Goal: Transaction & Acquisition: Purchase product/service

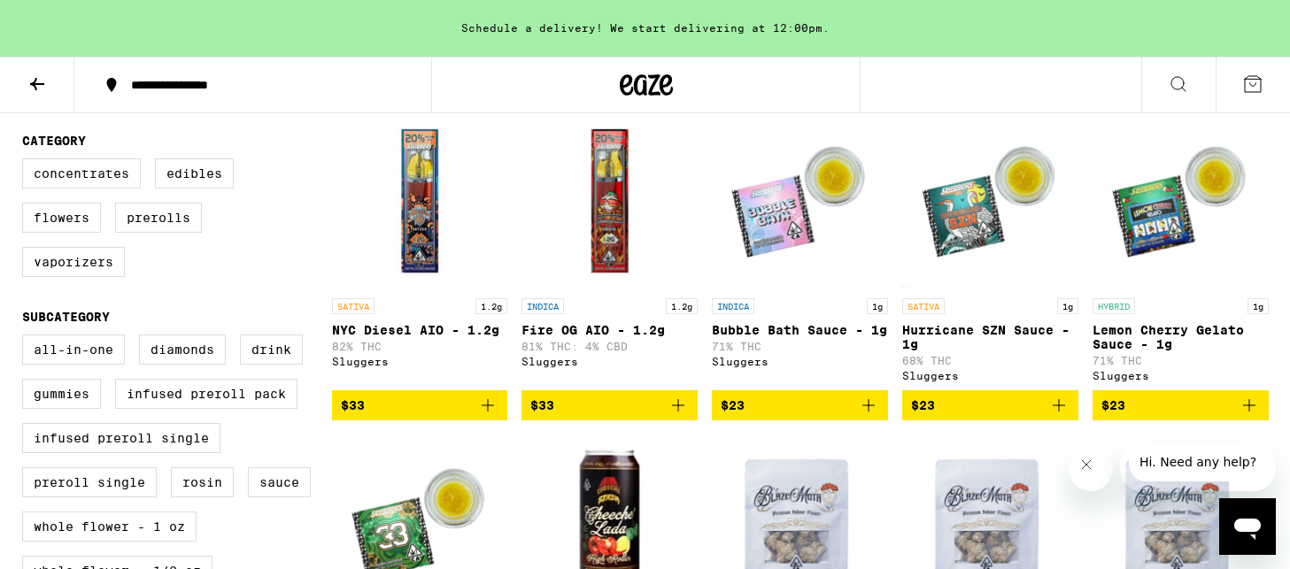
scroll to position [565, 0]
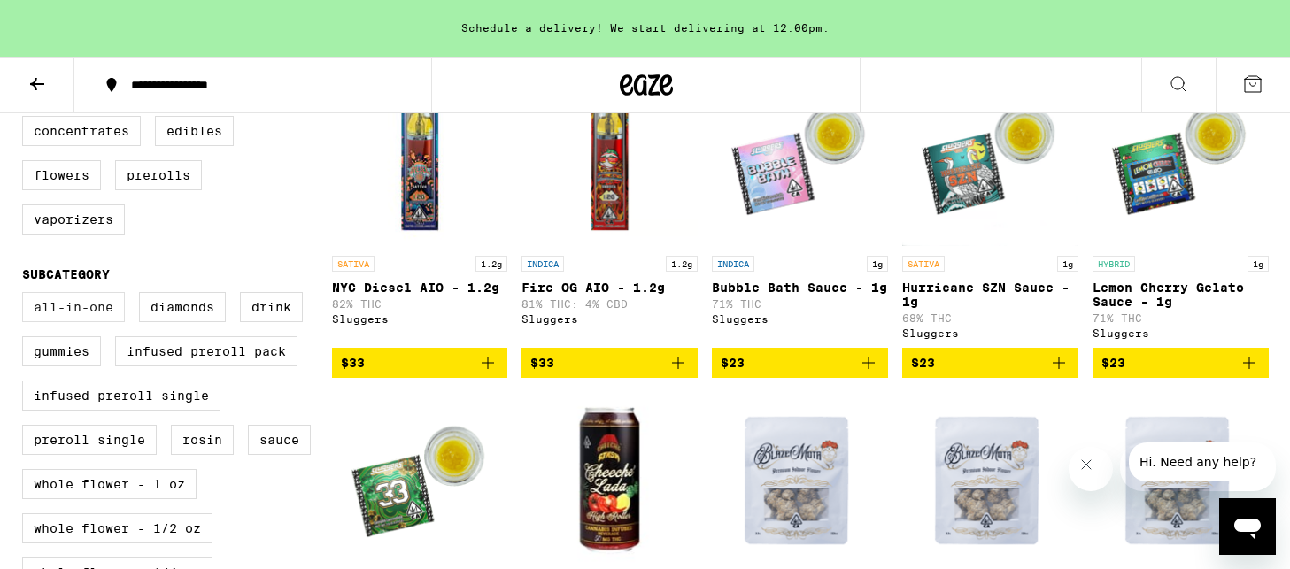
click at [70, 322] on label "All-In-One" at bounding box center [73, 307] width 103 height 30
click at [27, 296] on input "All-In-One" at bounding box center [26, 295] width 1 height 1
checkbox input "true"
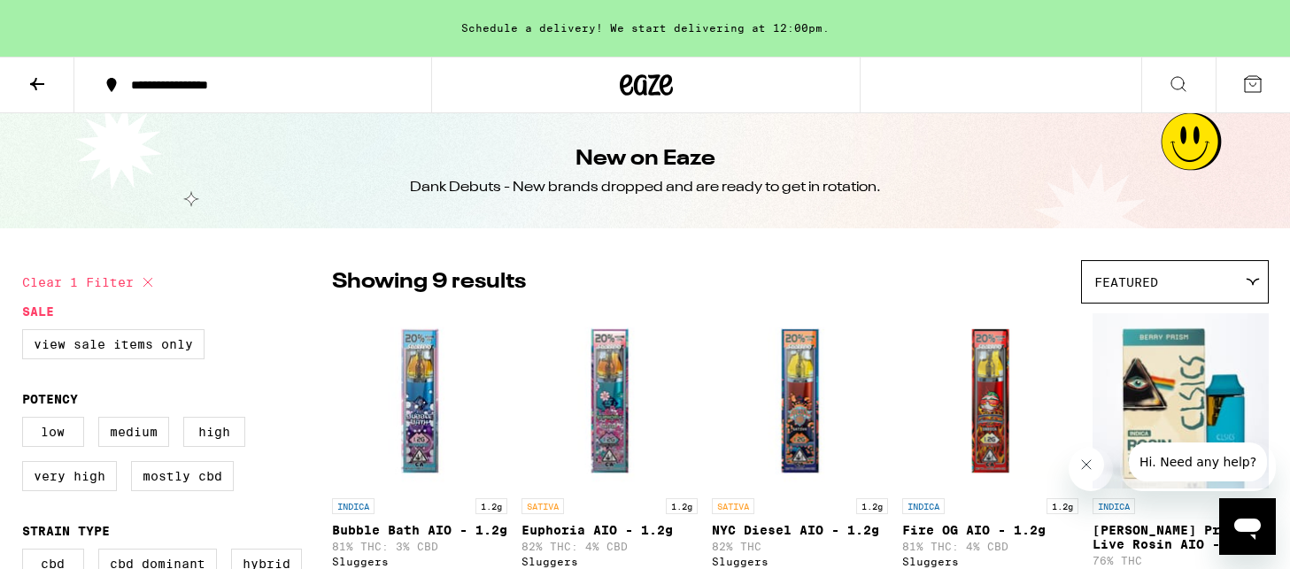
click at [629, 90] on icon at bounding box center [626, 84] width 13 height 21
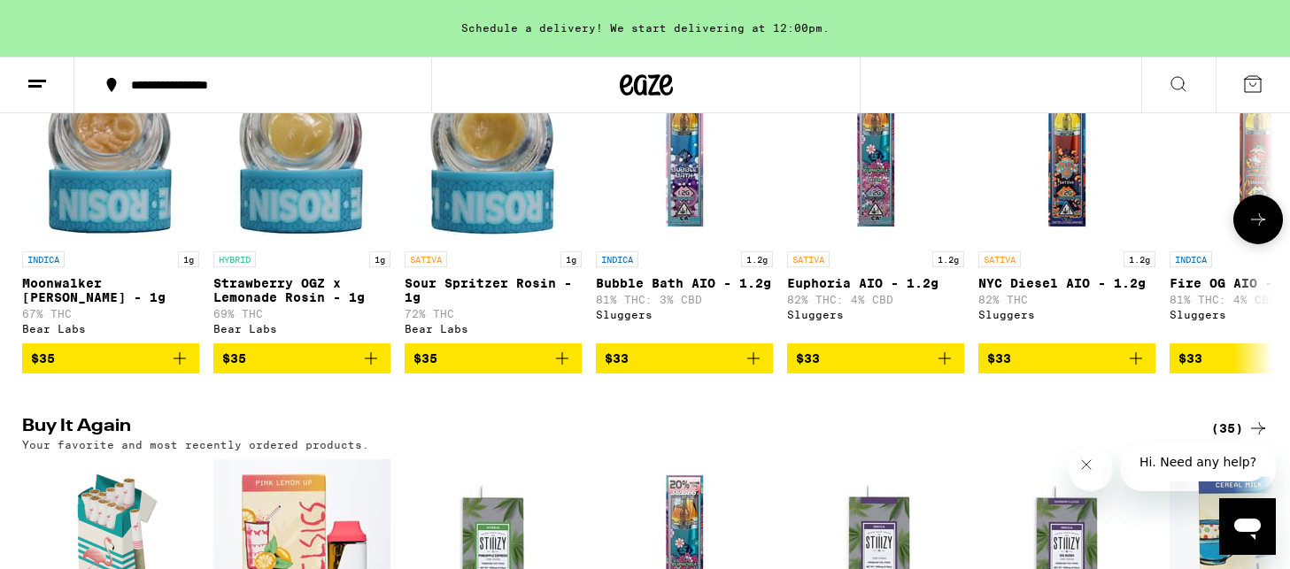
scroll to position [1559, 0]
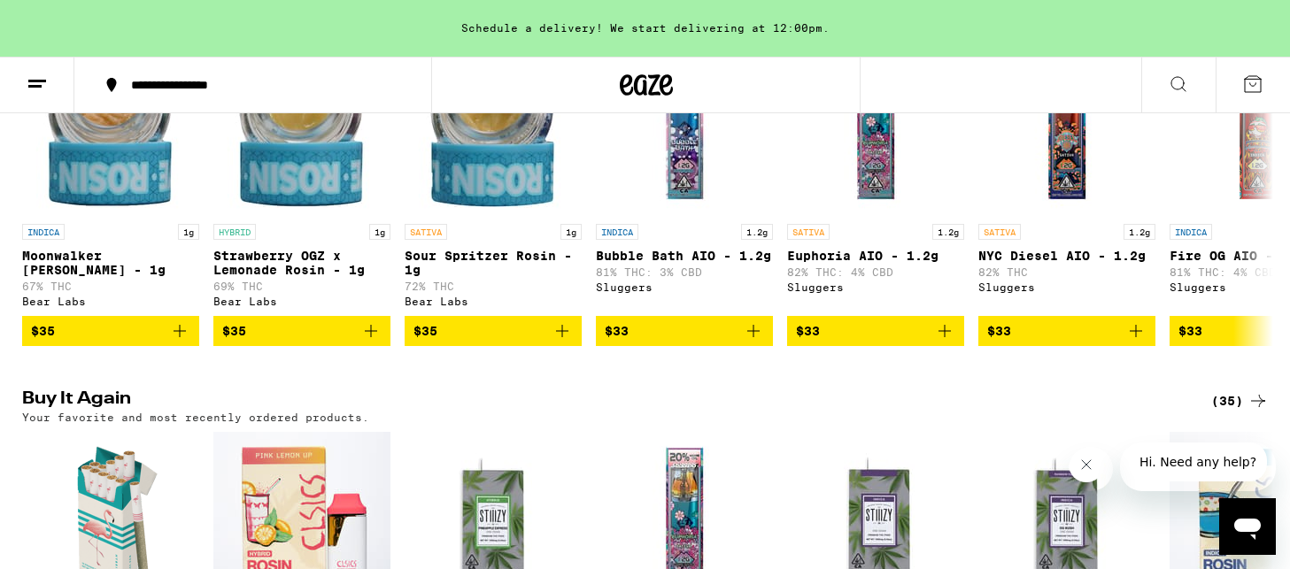
click at [1190, 86] on button at bounding box center [1178, 86] width 74 height 56
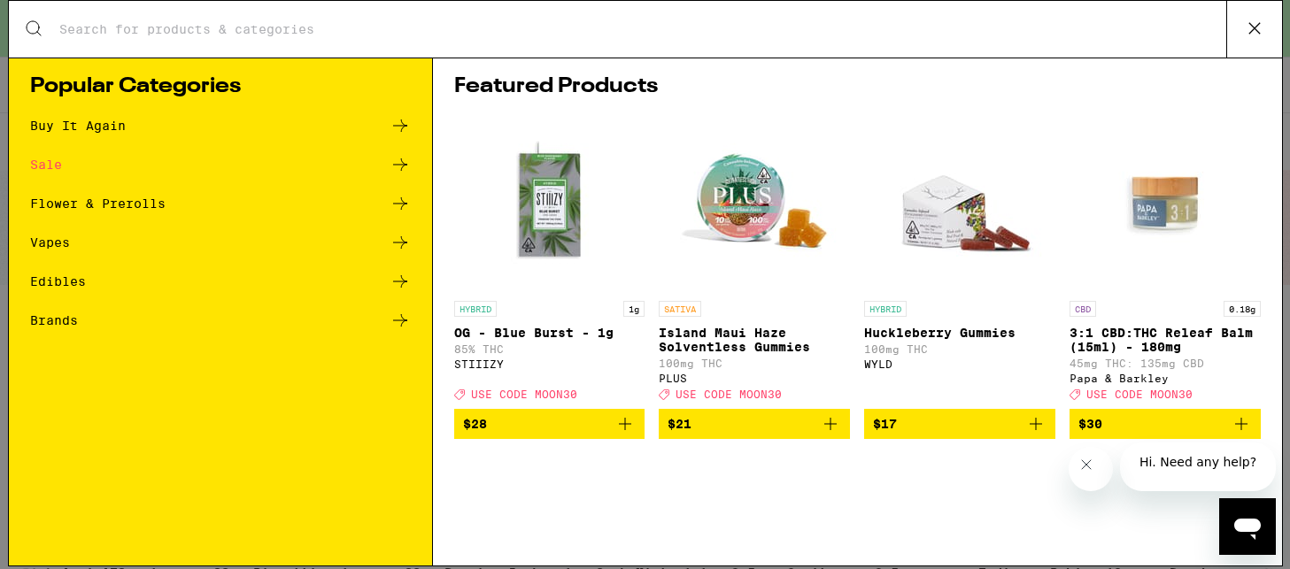
scroll to position [0, 0]
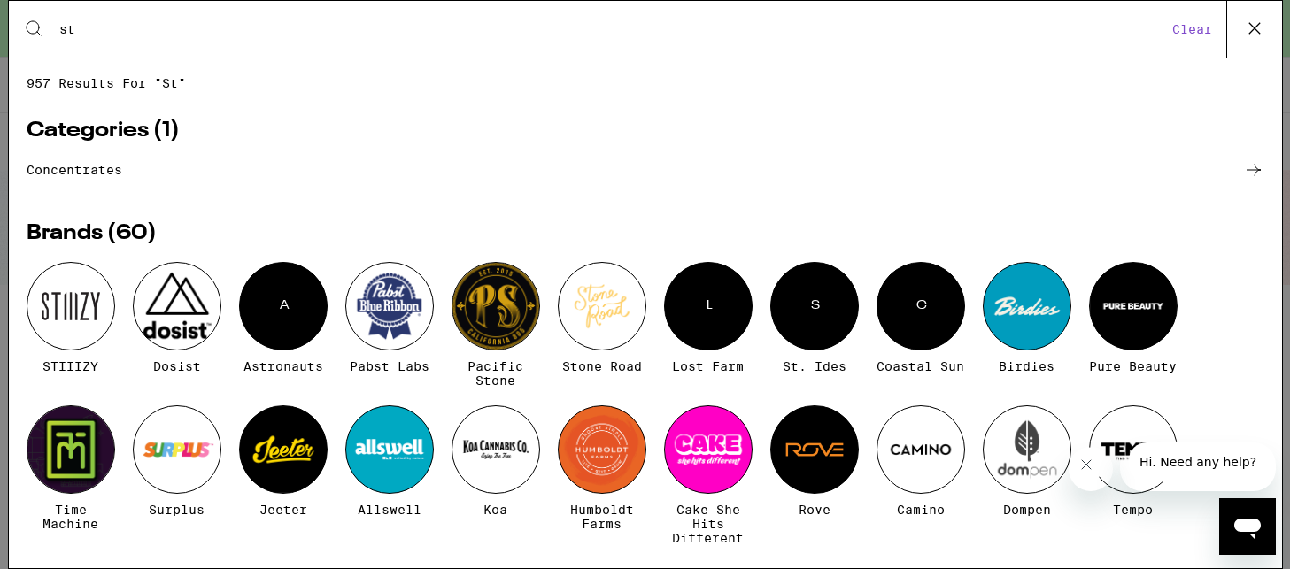
type input "st"
click at [75, 318] on div at bounding box center [71, 306] width 89 height 89
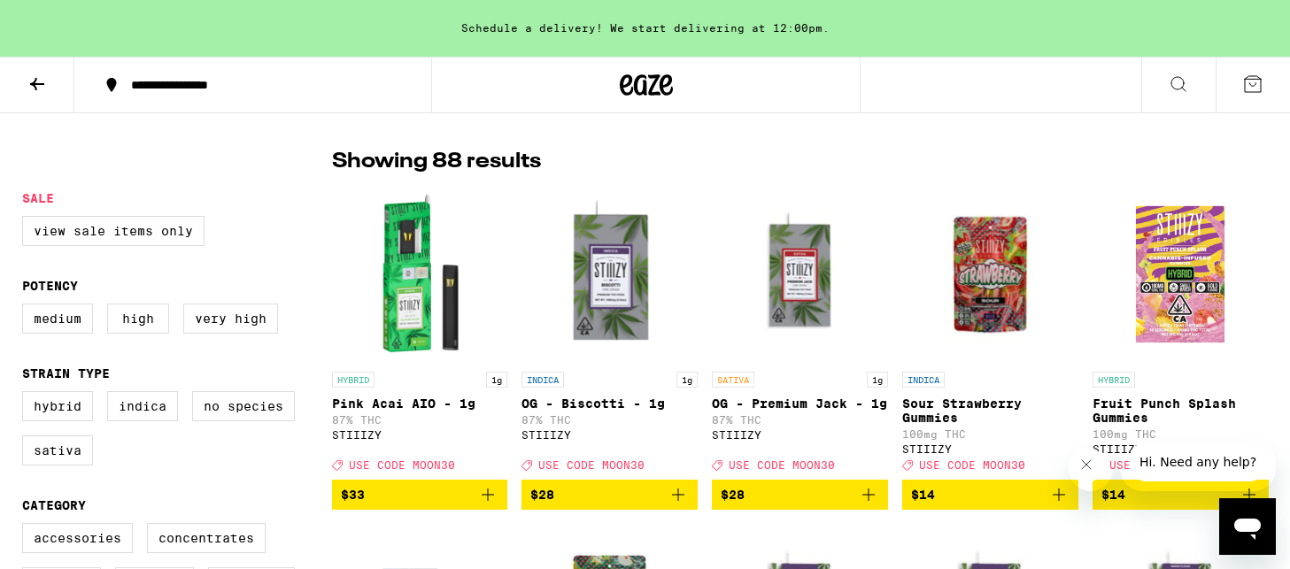
scroll to position [433, 0]
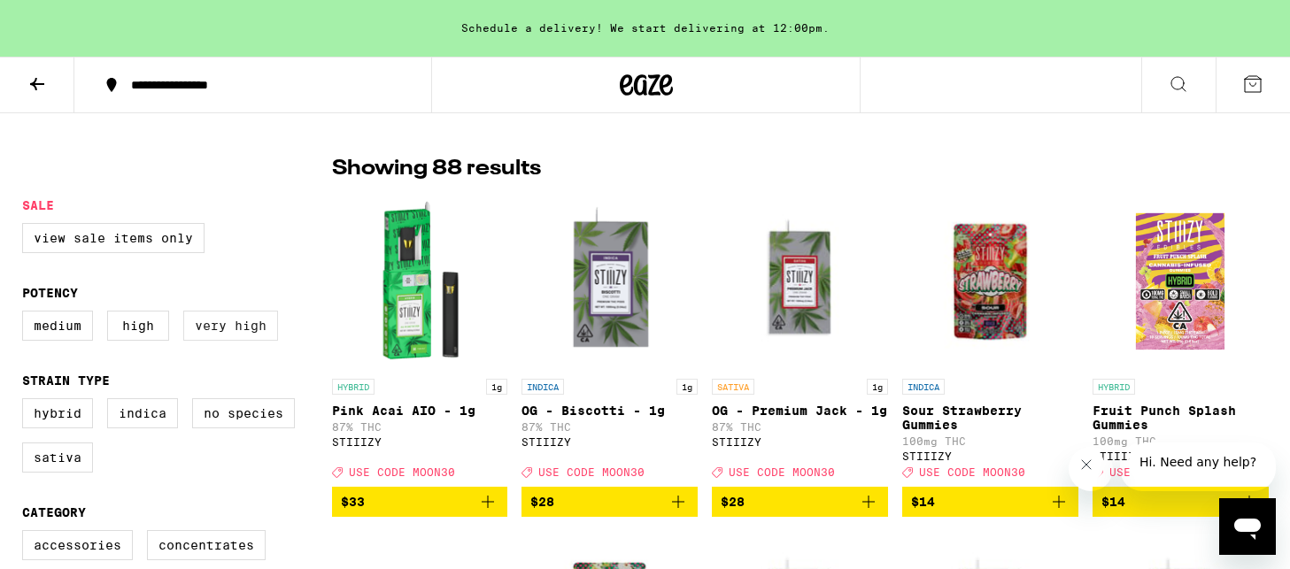
click at [242, 341] on label "Very High" at bounding box center [230, 326] width 95 height 30
click at [27, 314] on input "Very High" at bounding box center [26, 313] width 1 height 1
checkbox input "true"
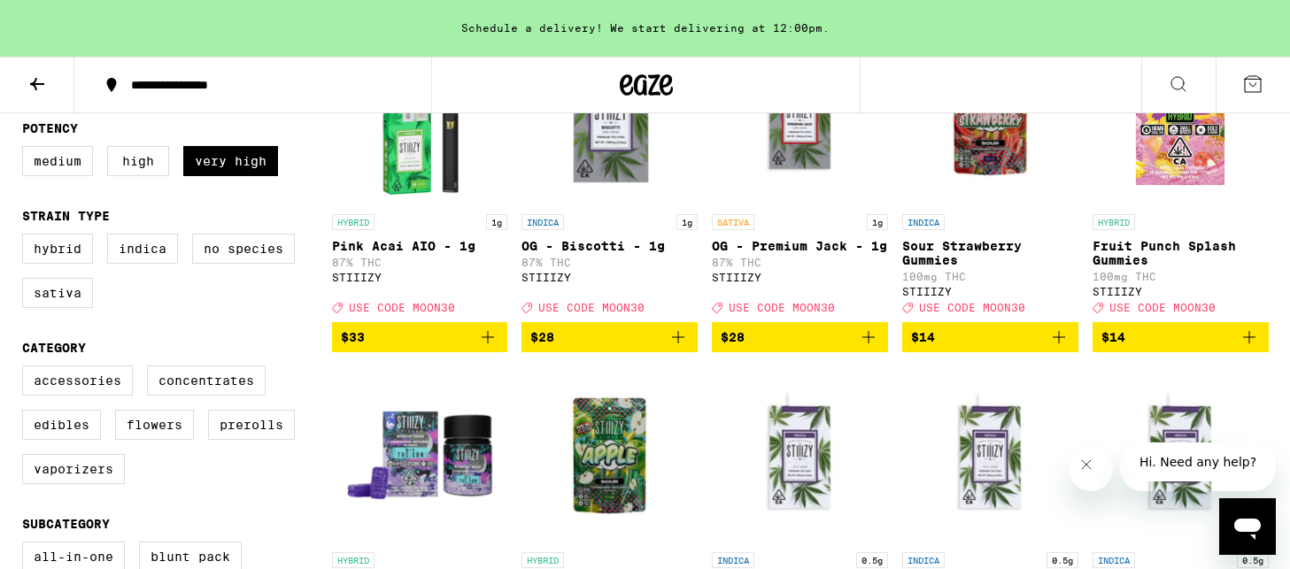
scroll to position [604, 0]
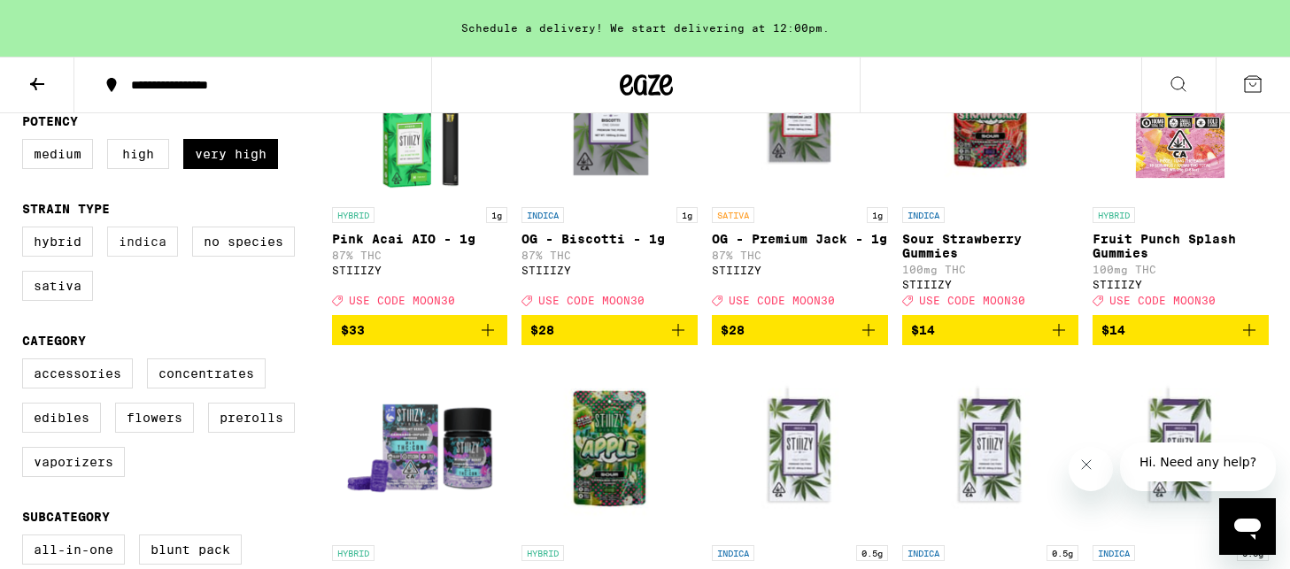
click at [150, 247] on label "Indica" at bounding box center [142, 242] width 71 height 30
click at [27, 230] on input "Indica" at bounding box center [26, 229] width 1 height 1
checkbox input "true"
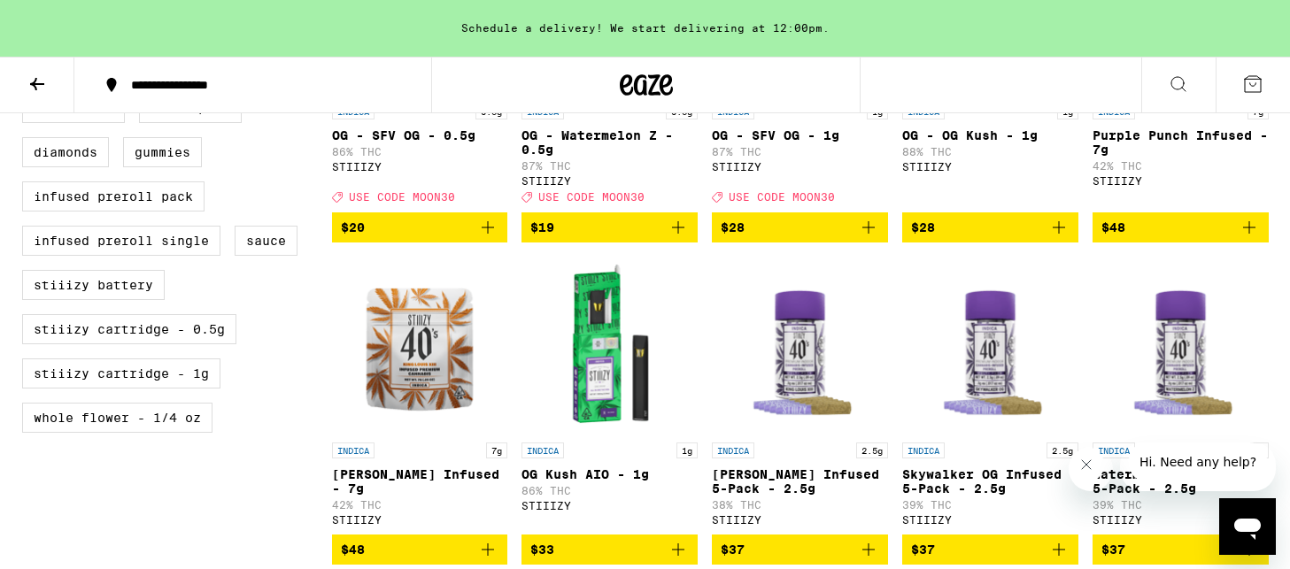
scroll to position [1067, 0]
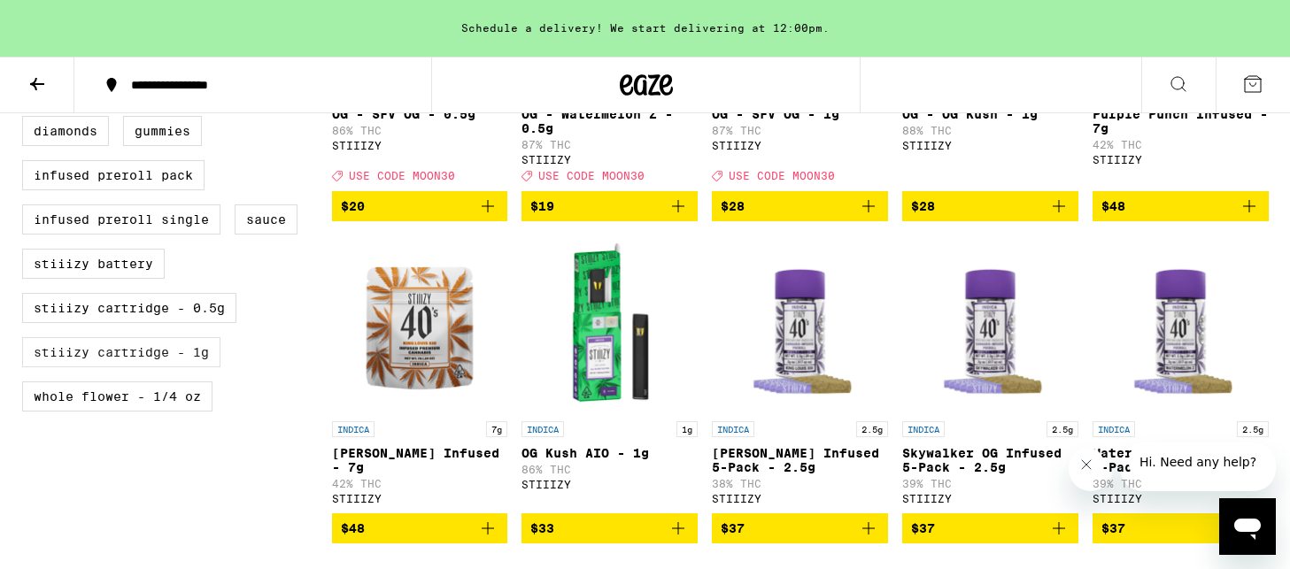
click at [172, 367] on label "STIIIZY Cartridge - 1g" at bounding box center [121, 352] width 198 height 30
click at [27, 75] on input "STIIIZY Cartridge - 1g" at bounding box center [26, 74] width 1 height 1
checkbox input "true"
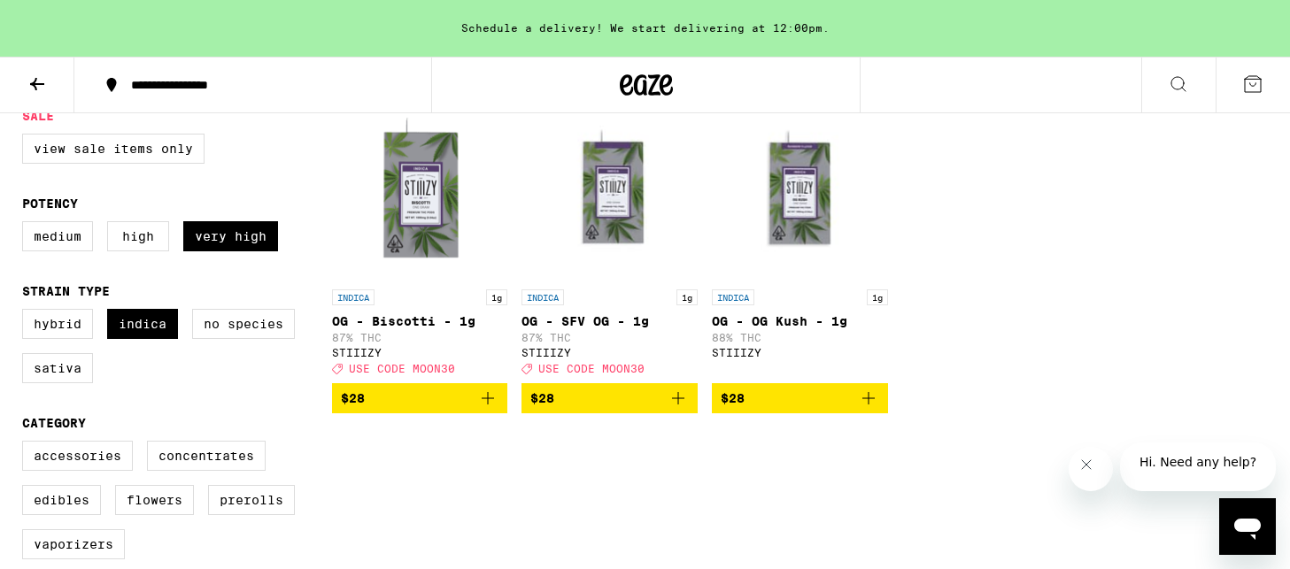
scroll to position [526, 0]
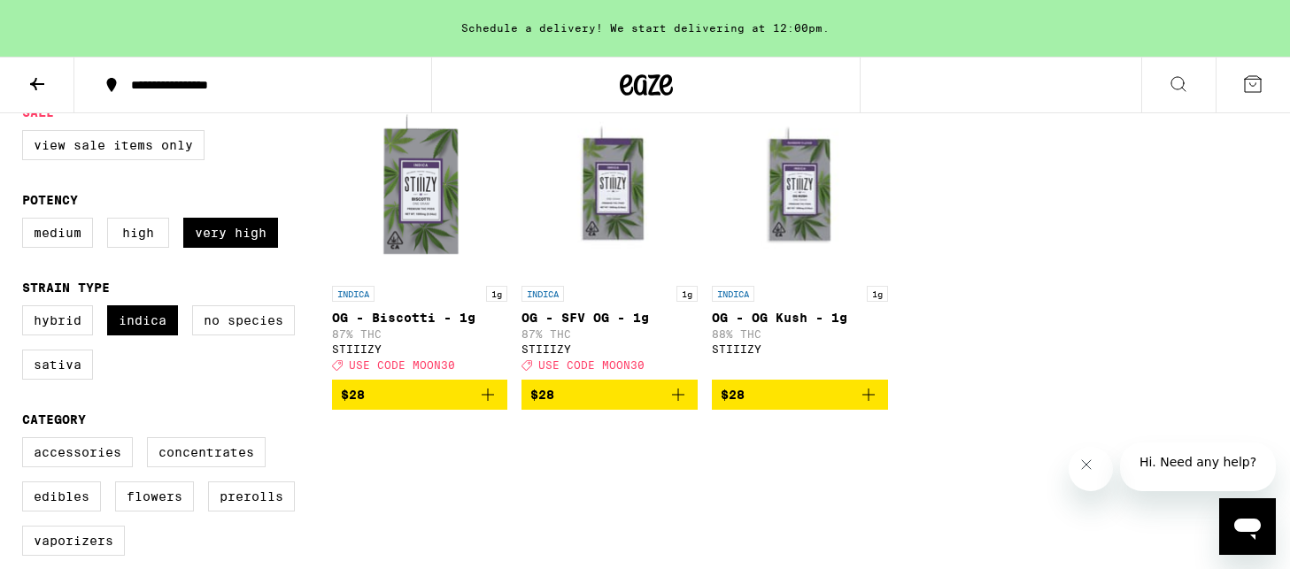
click at [868, 404] on icon "Add to bag" at bounding box center [868, 394] width 21 height 21
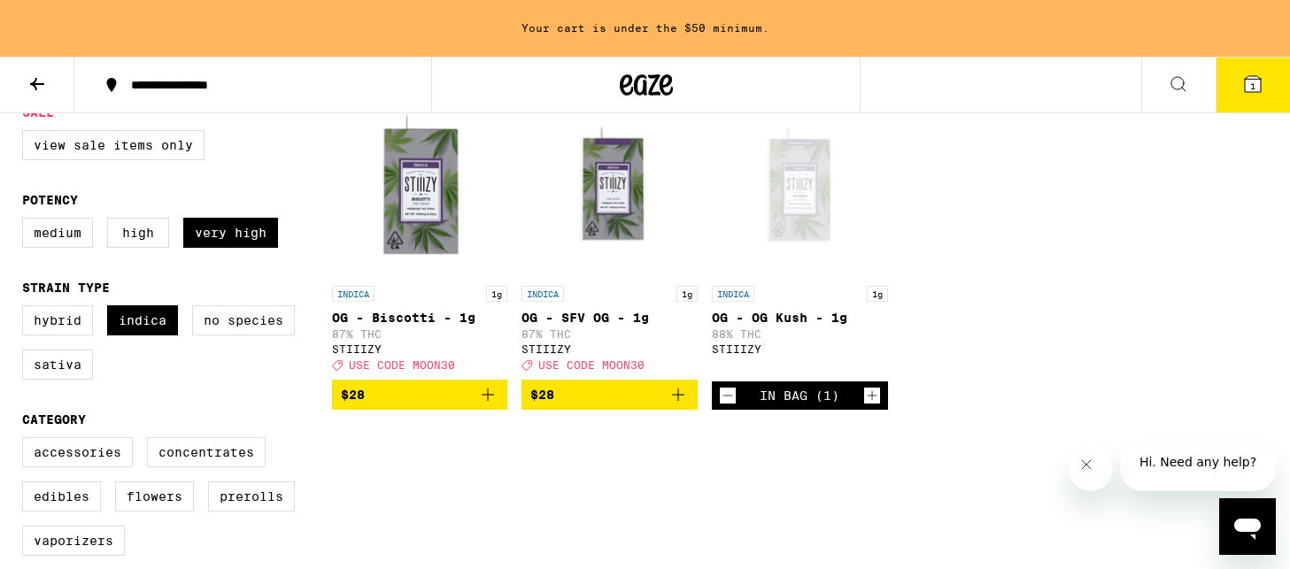
click at [677, 401] on icon "Add to bag" at bounding box center [677, 394] width 21 height 21
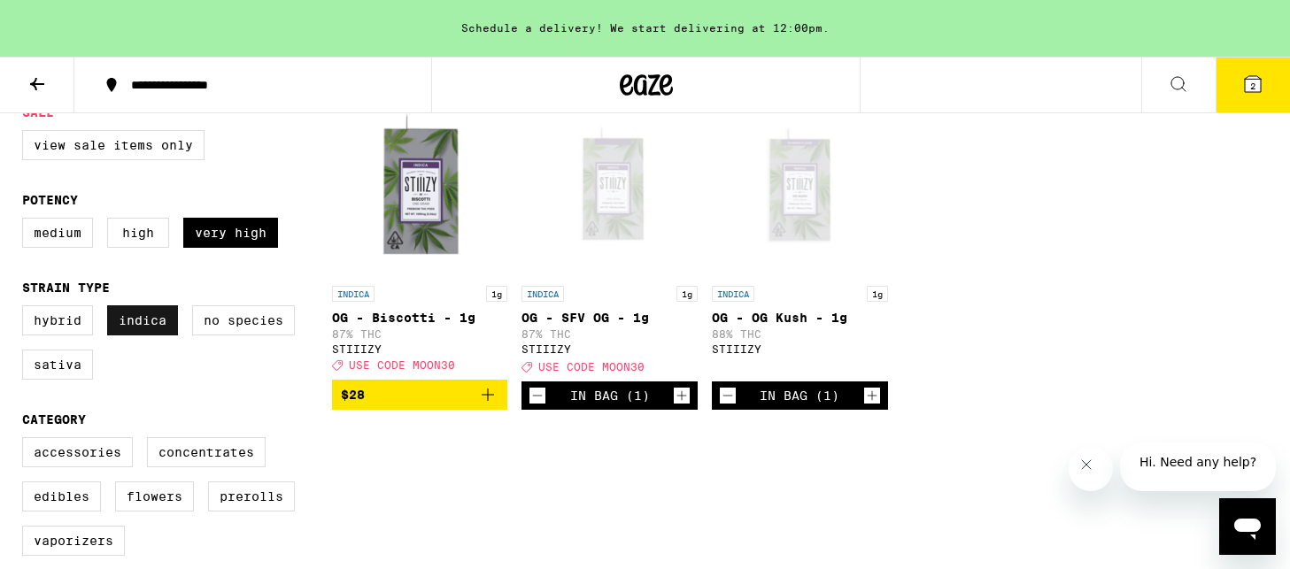
click at [137, 333] on label "Indica" at bounding box center [142, 320] width 71 height 30
click at [27, 309] on input "Indica" at bounding box center [26, 308] width 1 height 1
checkbox input "false"
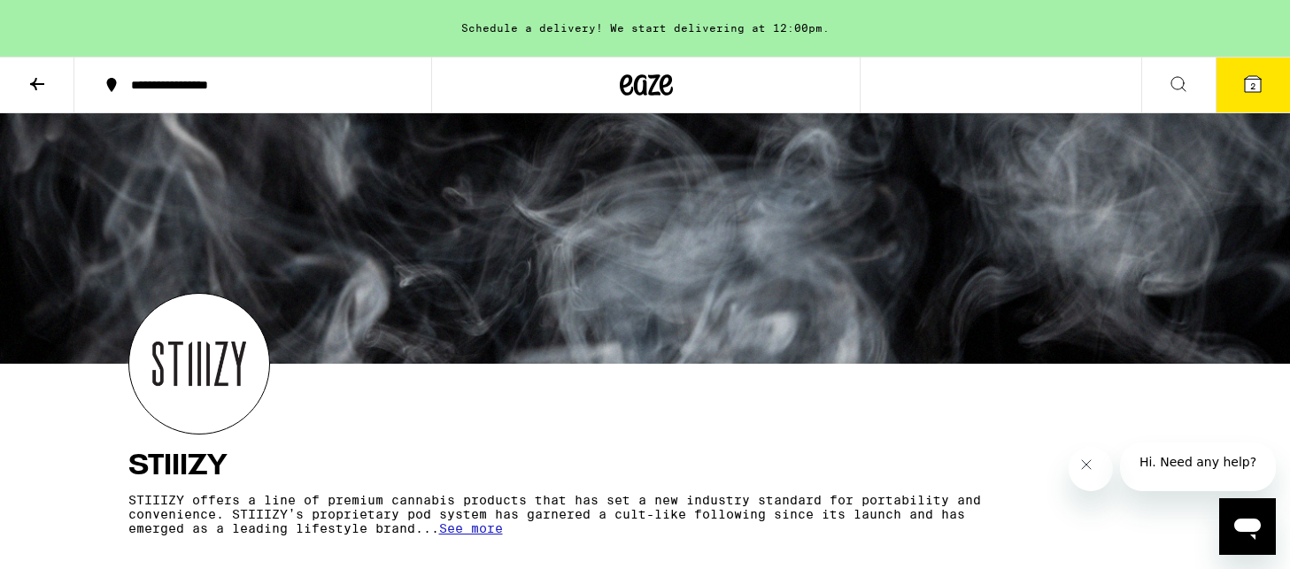
click at [666, 79] on icon at bounding box center [664, 84] width 13 height 21
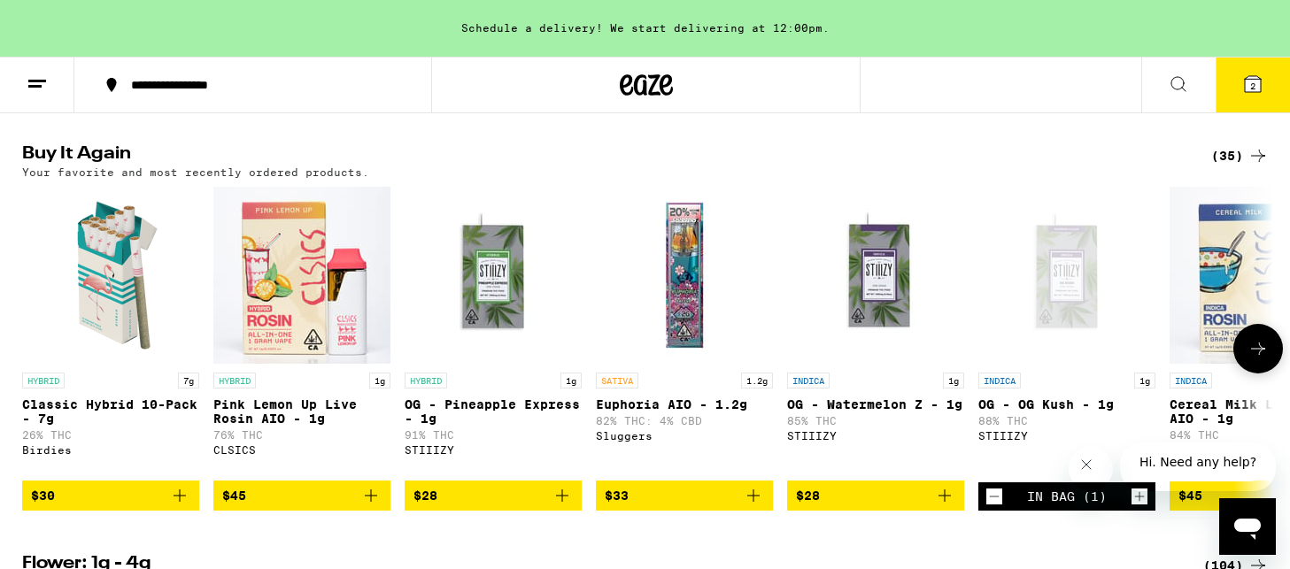
scroll to position [1798, 0]
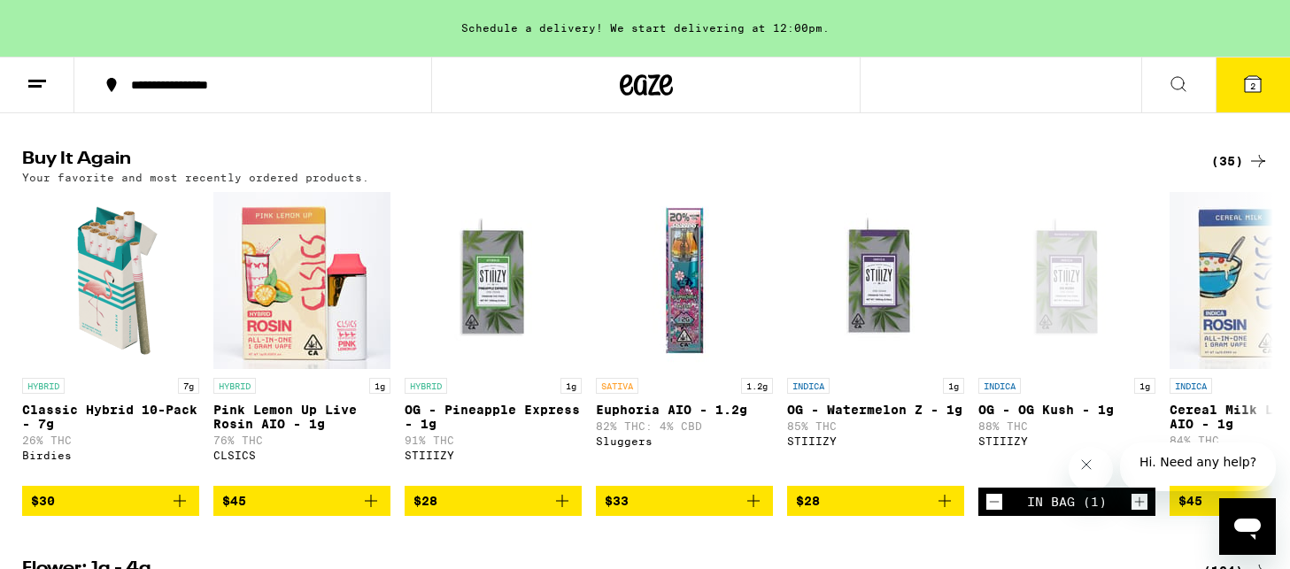
click at [1248, 172] on icon at bounding box center [1257, 160] width 21 height 21
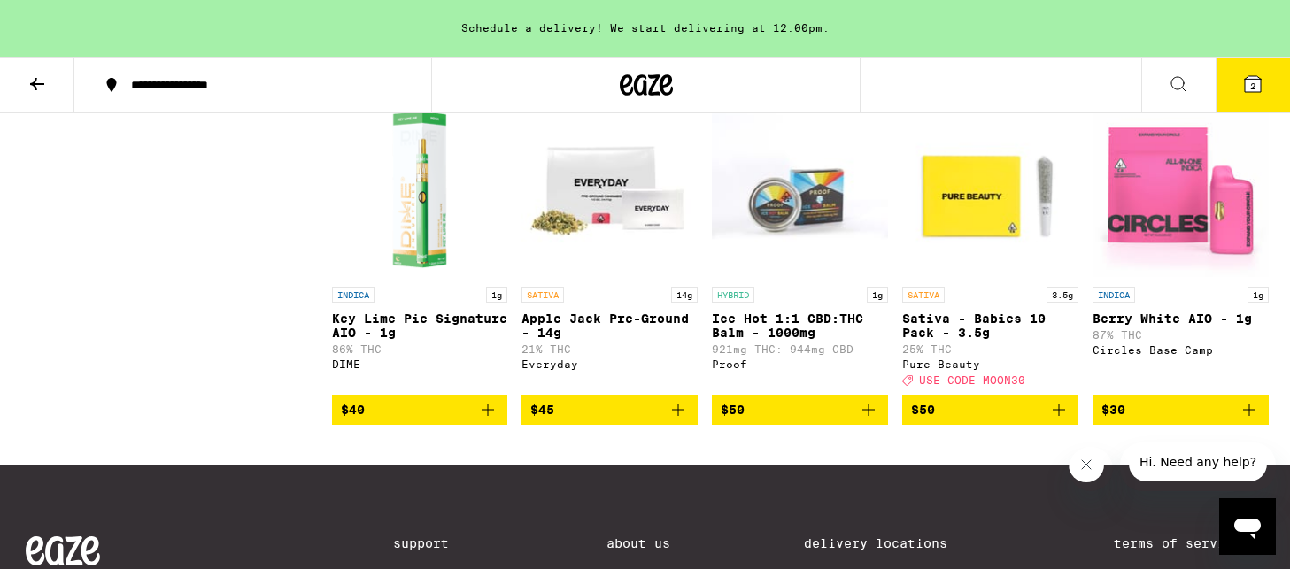
scroll to position [2214, 0]
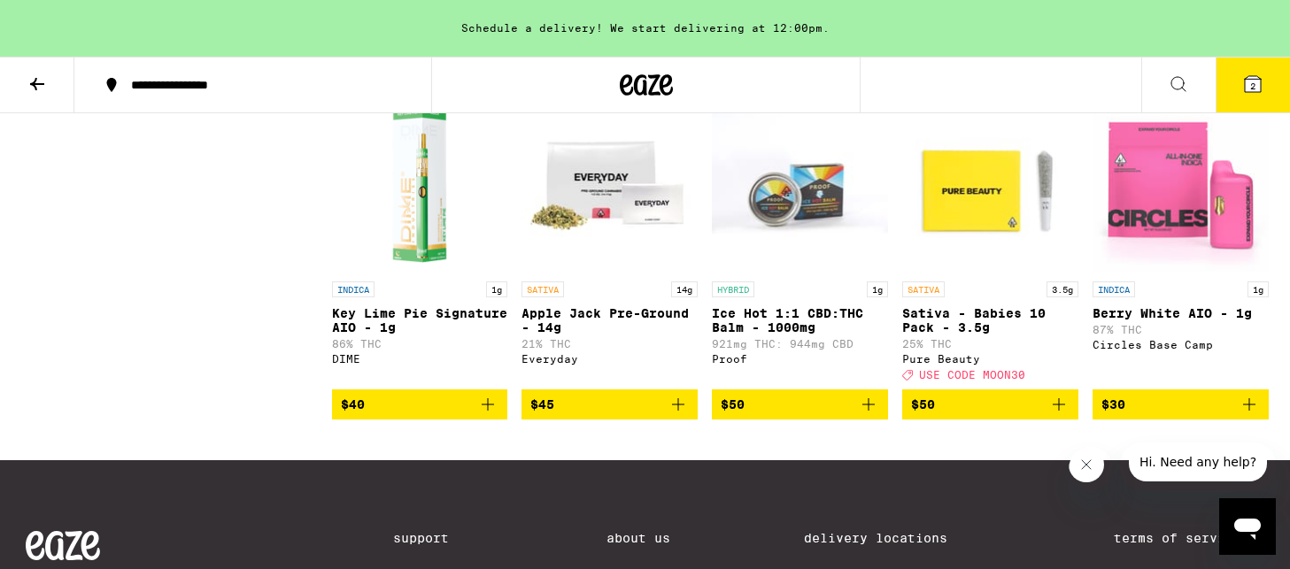
click at [420, 335] on p "Key Lime Pie Signature AIO - 1g" at bounding box center [420, 320] width 176 height 28
